Goal: Browse casually

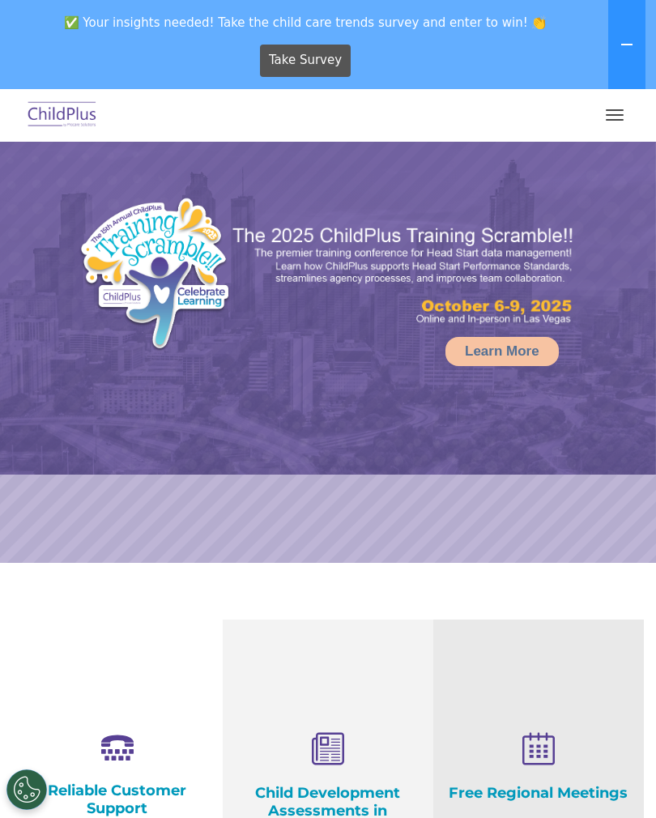
select select "MEDIUM"
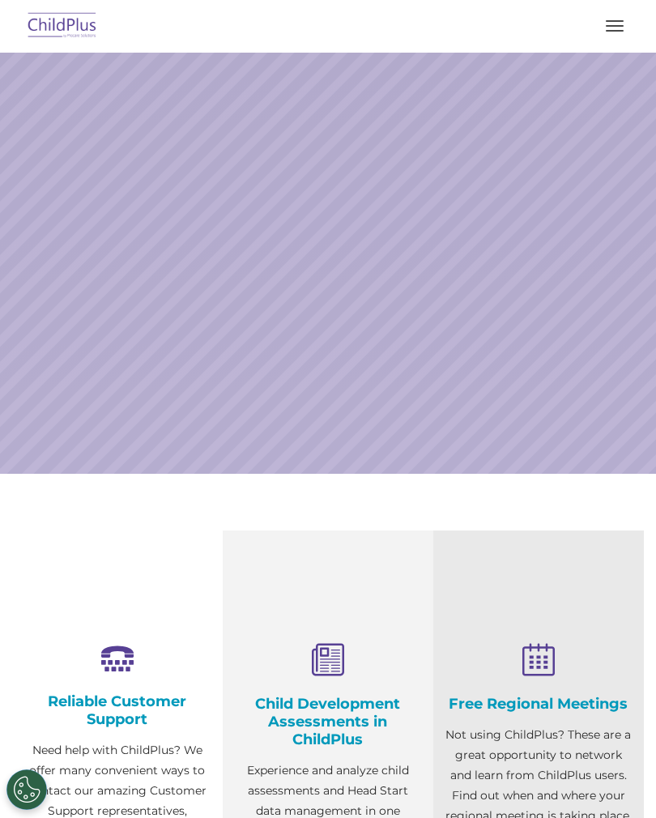
select select "MEDIUM"
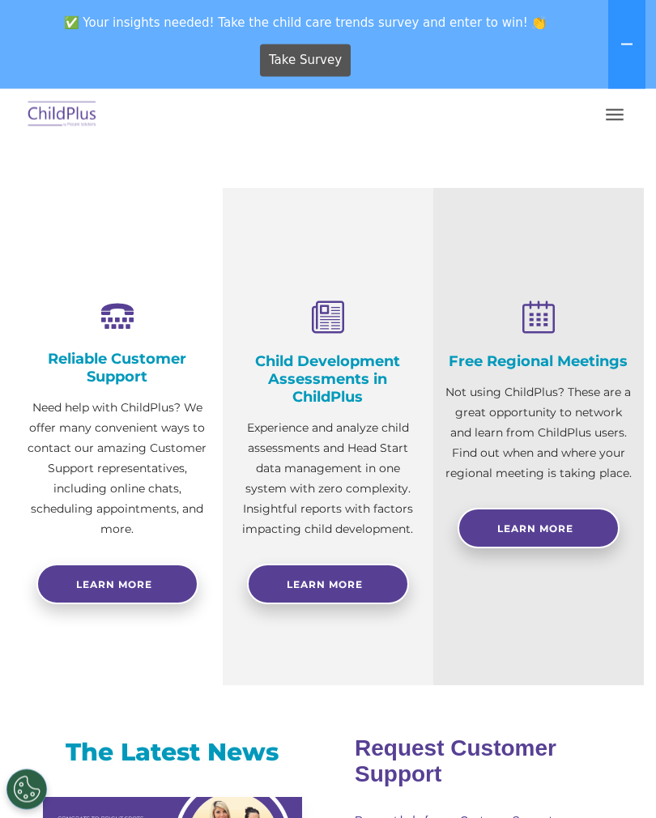
scroll to position [385, 0]
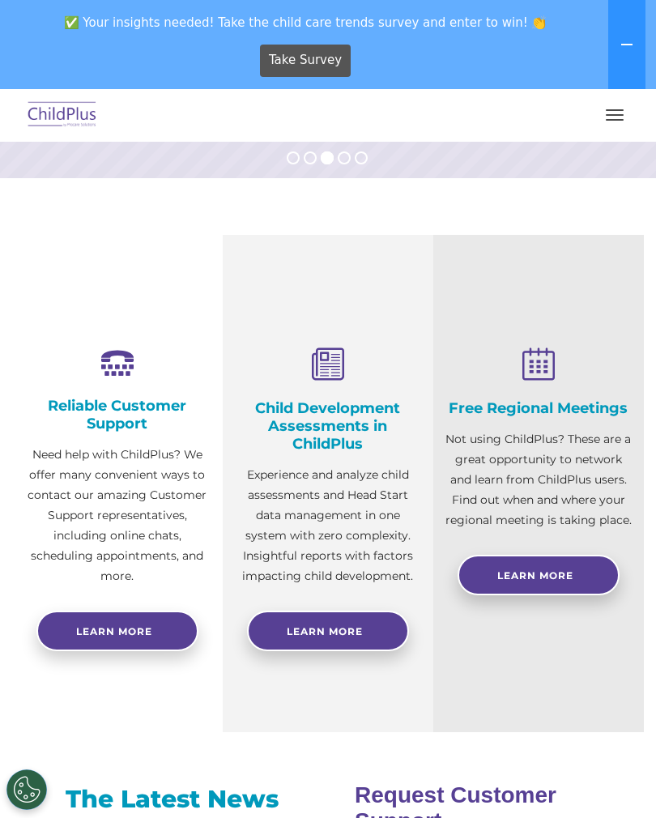
click at [619, 105] on button "button" at bounding box center [614, 115] width 34 height 26
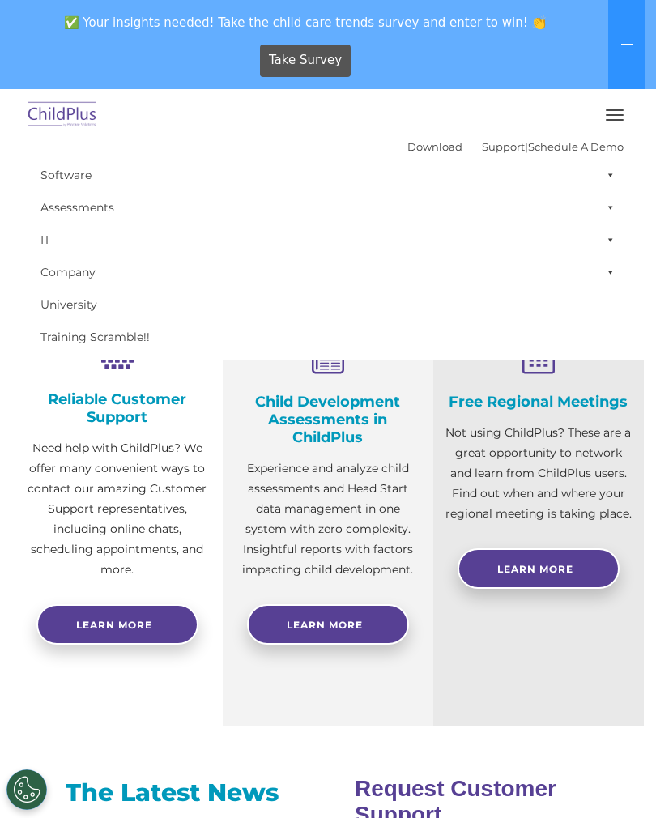
scroll to position [395, 0]
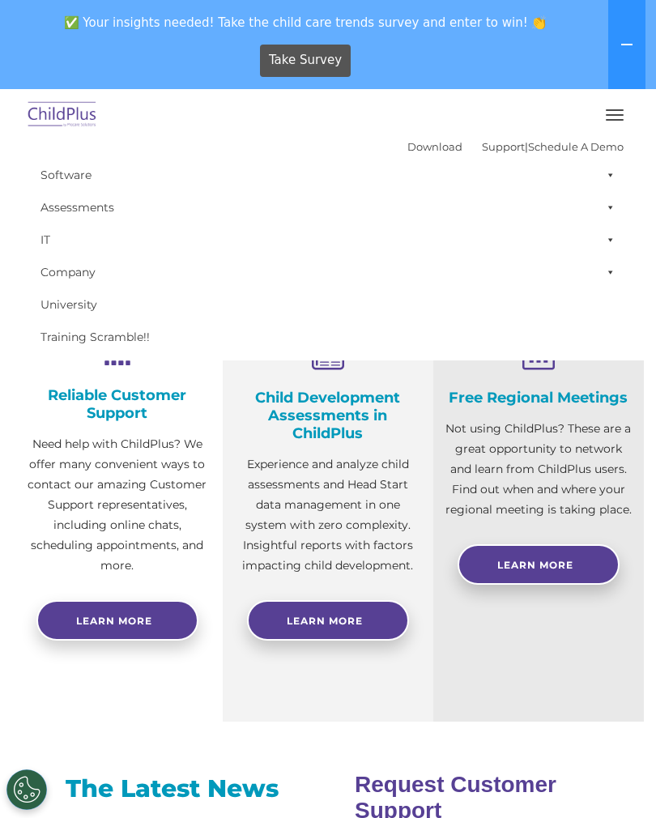
click at [610, 113] on button "button" at bounding box center [614, 115] width 34 height 26
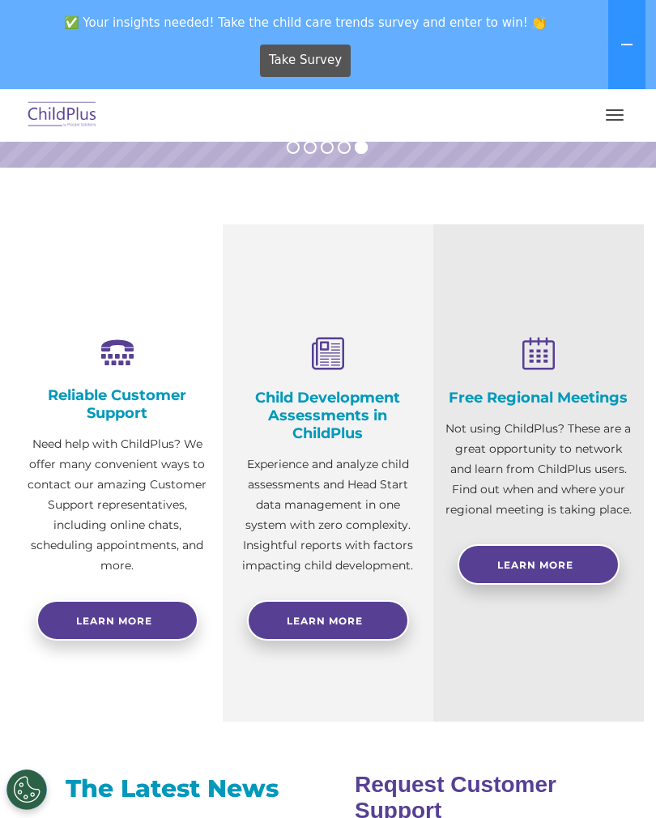
scroll to position [385, 0]
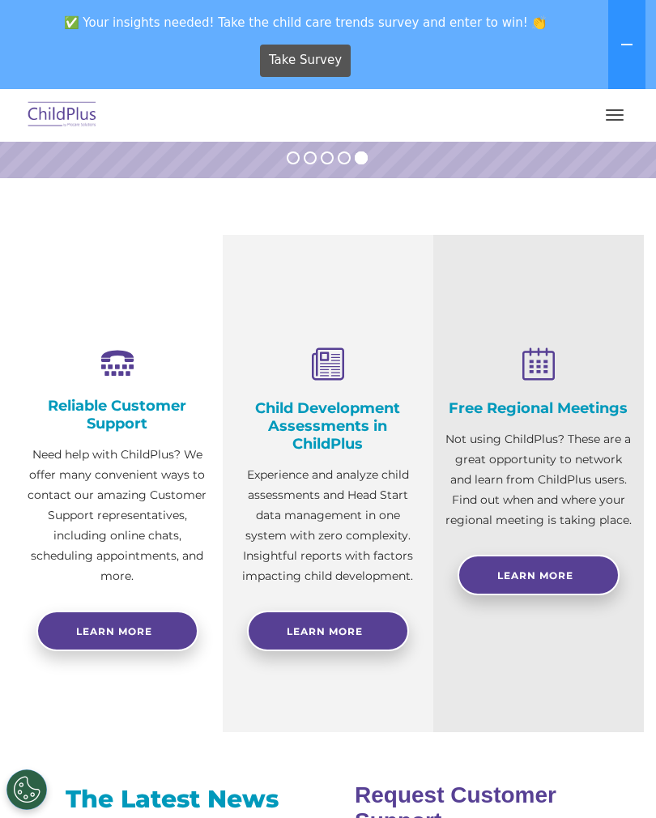
click at [616, 121] on button "button" at bounding box center [614, 115] width 34 height 26
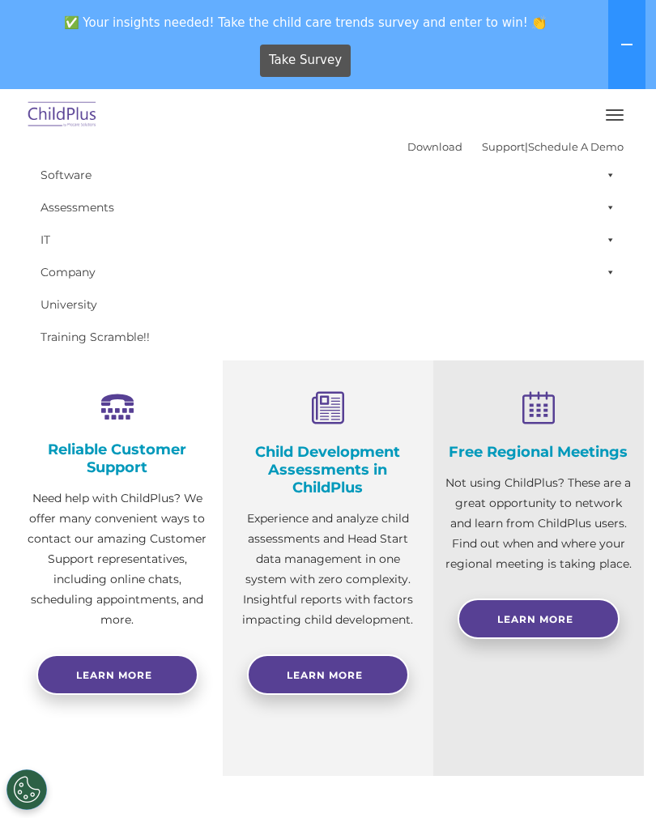
scroll to position [248, 0]
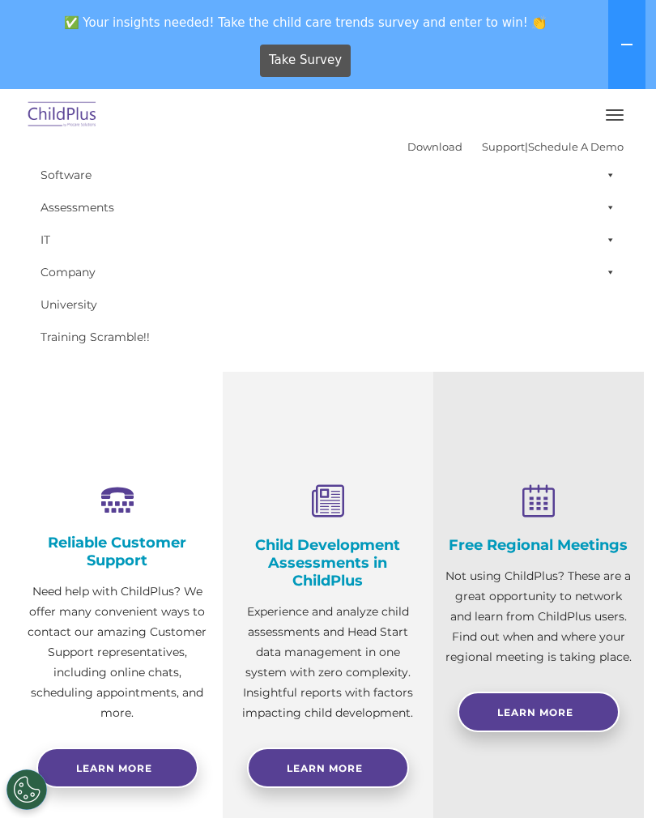
click at [627, 48] on icon at bounding box center [626, 44] width 13 height 13
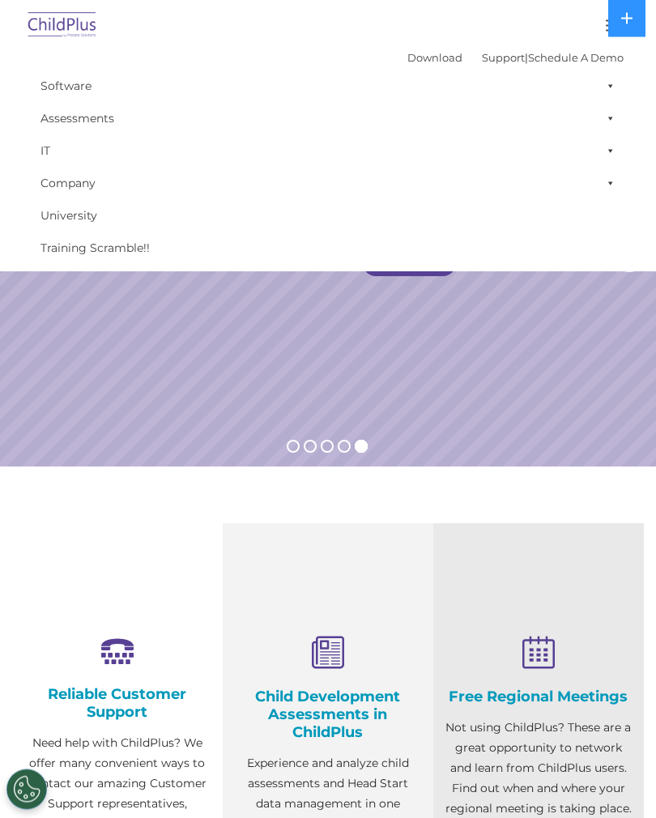
scroll to position [0, 0]
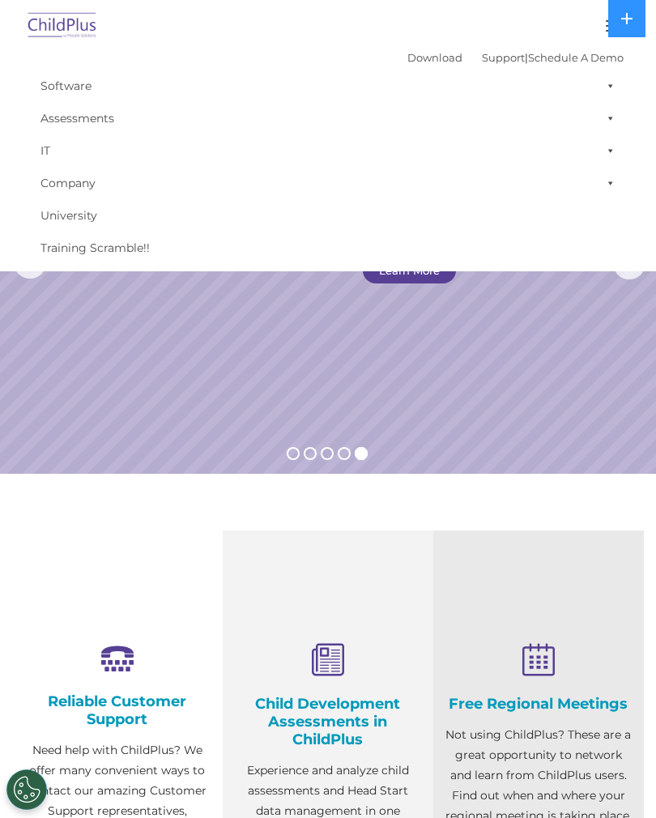
click at [70, 28] on img at bounding box center [62, 26] width 76 height 38
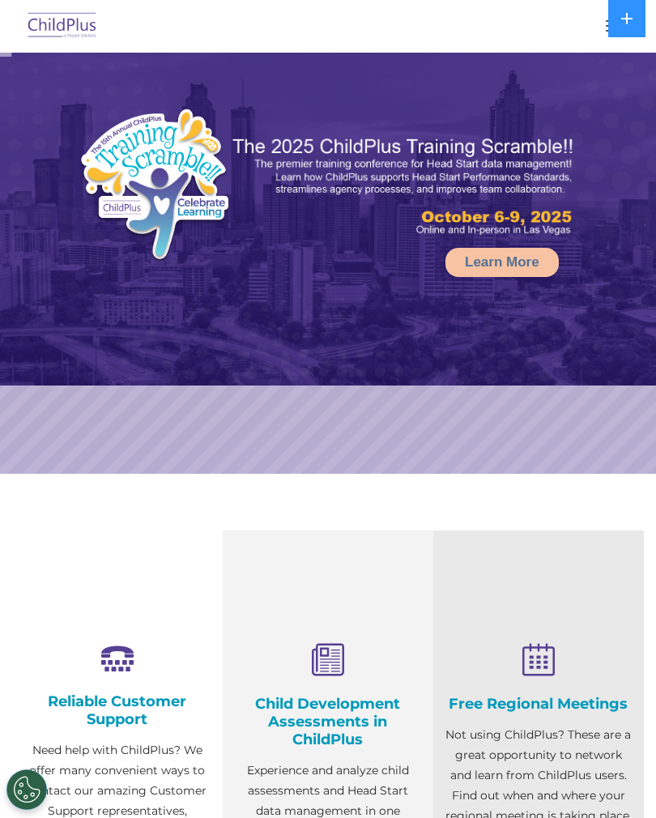
select select "MEDIUM"
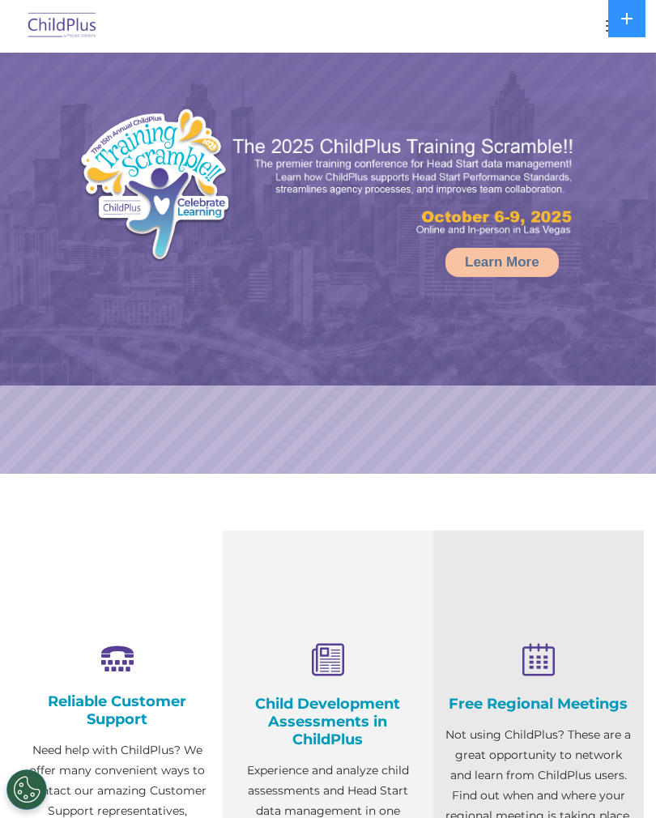
select select "MEDIUM"
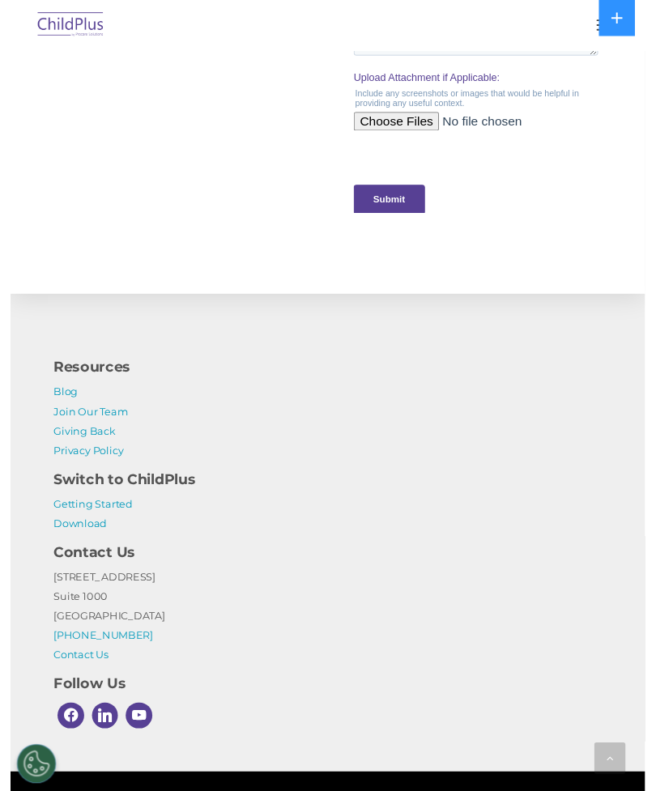
scroll to position [1811, 0]
